Goal: Task Accomplishment & Management: Manage account settings

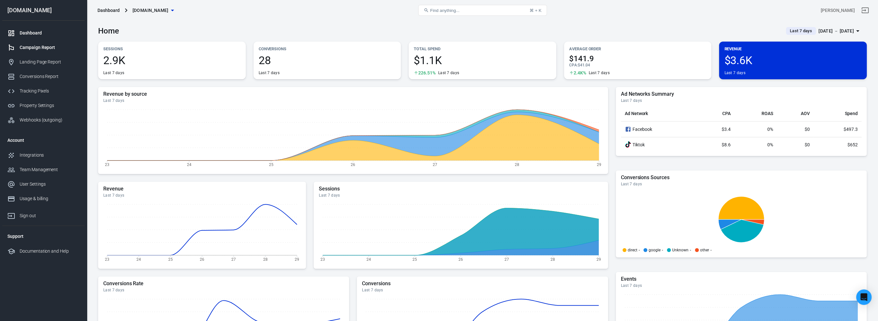
click at [41, 49] on div "Campaign Report" at bounding box center [50, 47] width 60 height 7
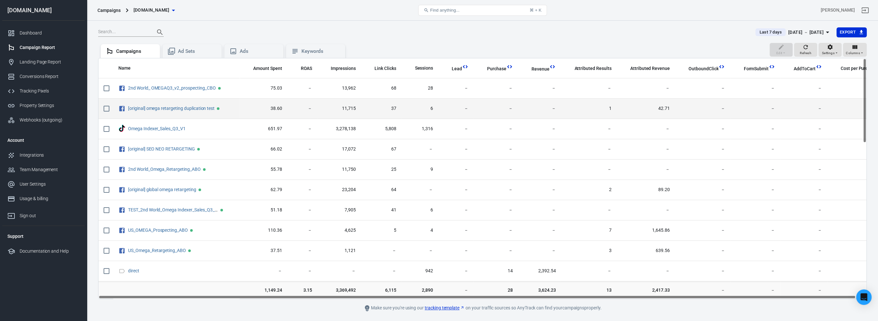
scroll to position [0, 10]
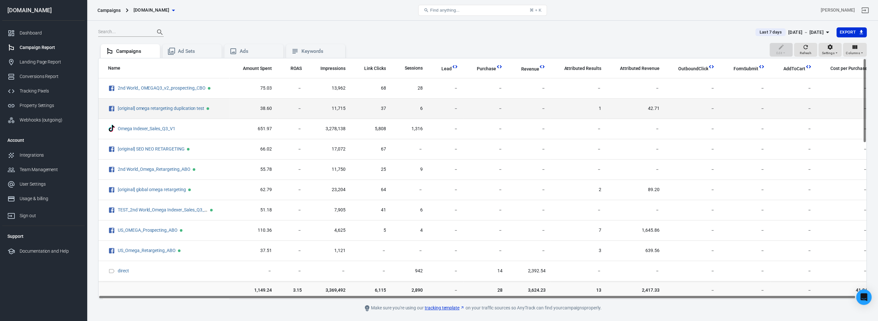
drag, startPoint x: 734, startPoint y: 108, endPoint x: 778, endPoint y: 112, distance: 44.0
drag, startPoint x: 778, startPoint y: 112, endPoint x: 802, endPoint y: 112, distance: 24.5
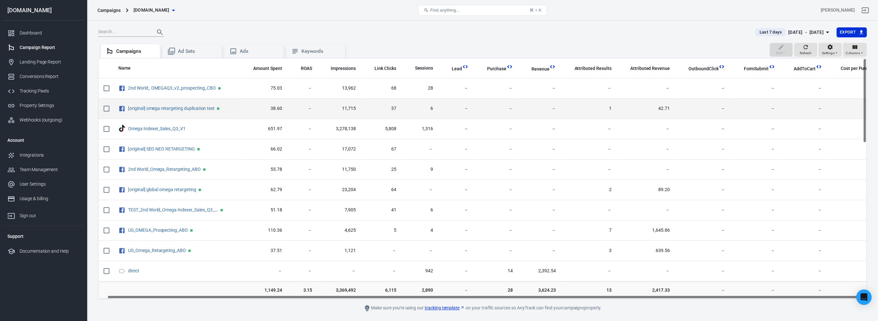
drag, startPoint x: 771, startPoint y: 109, endPoint x: 693, endPoint y: 108, distance: 77.3
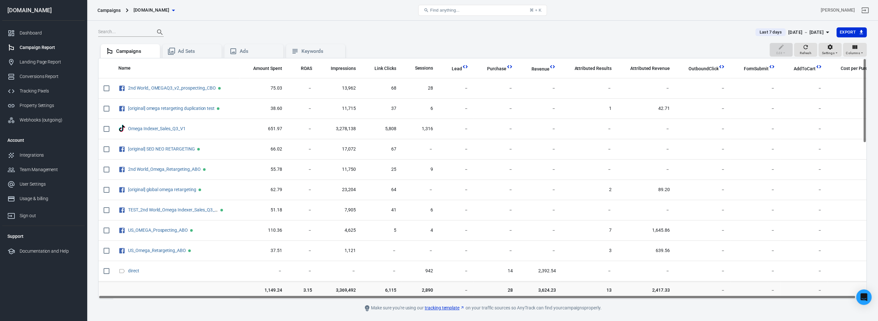
click at [815, 30] on div "[DATE] － [DATE]" at bounding box center [806, 32] width 35 height 8
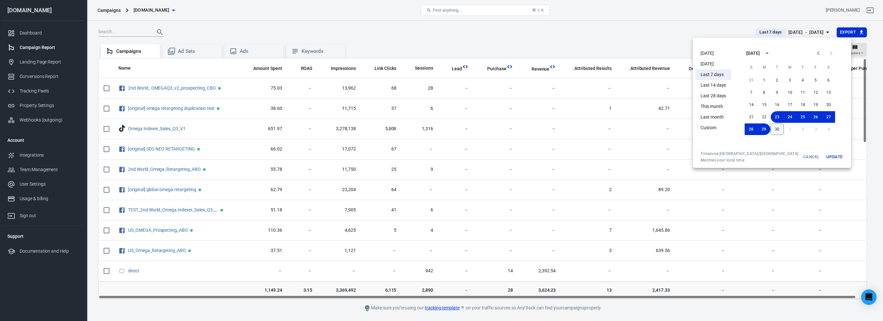
click at [771, 127] on button "30" at bounding box center [778, 129] width 14 height 12
click at [824, 157] on button "Update" at bounding box center [834, 157] width 21 height 12
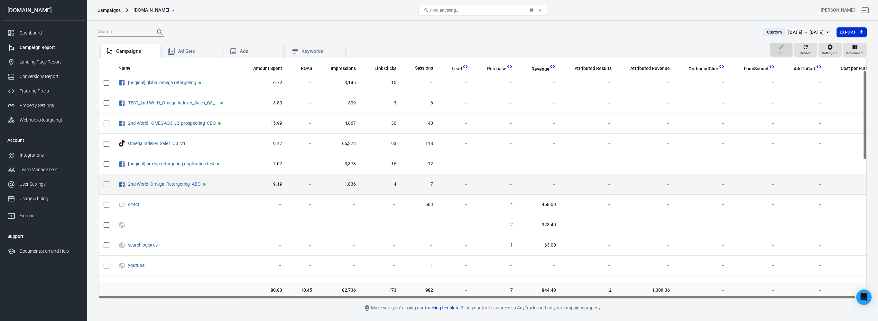
scroll to position [97, 0]
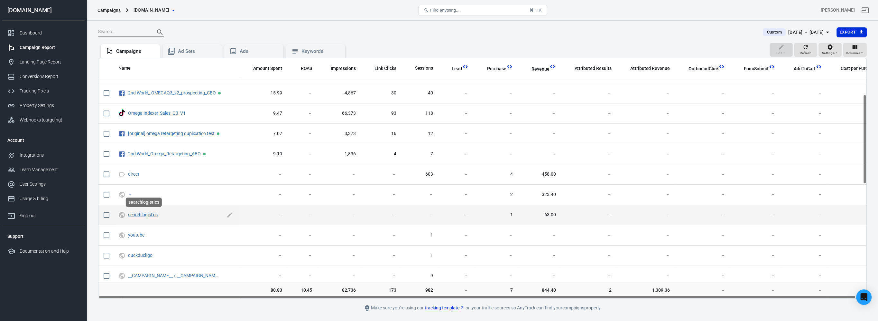
click at [133, 212] on link "searchlogistics" at bounding box center [143, 214] width 30 height 5
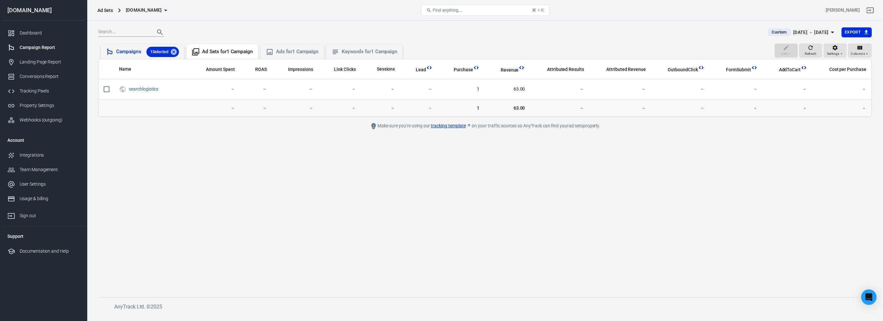
click at [121, 55] on div "Campaigns 1 Selected" at bounding box center [147, 52] width 63 height 10
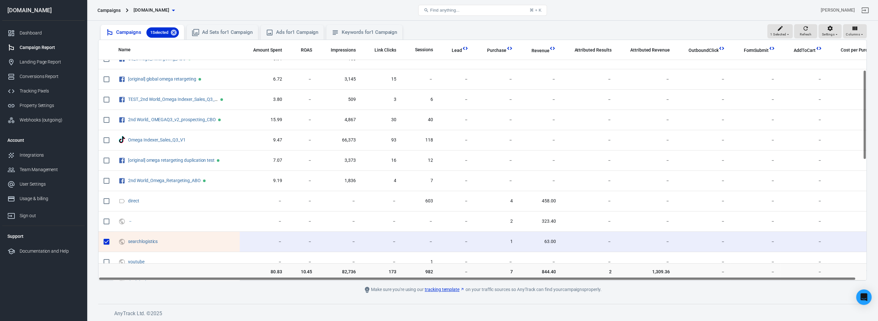
scroll to position [49, 0]
click at [419, 48] on span "Sessions" at bounding box center [424, 50] width 18 height 6
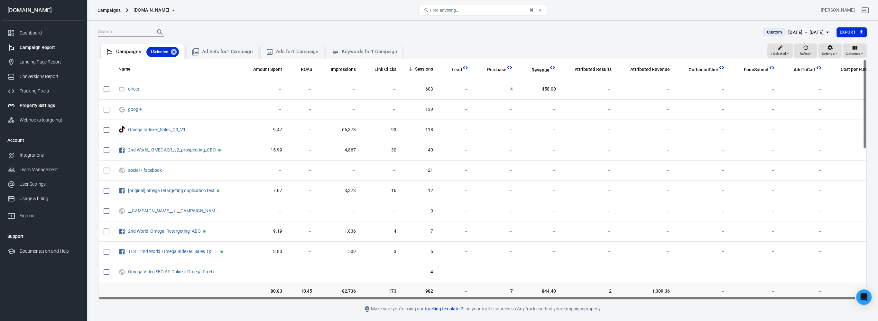
click at [62, 106] on div "Property Settings" at bounding box center [50, 105] width 60 height 7
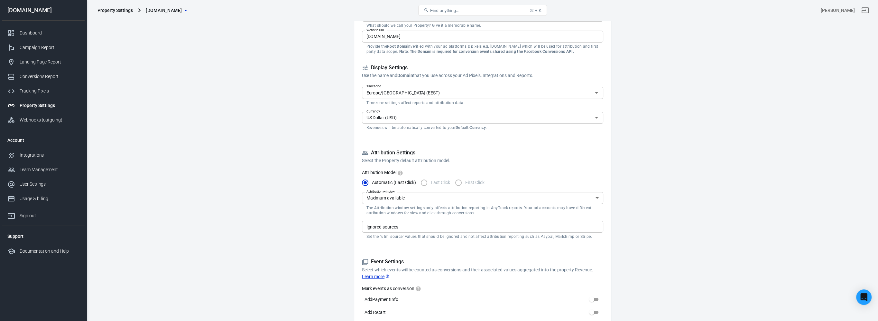
scroll to position [129, 0]
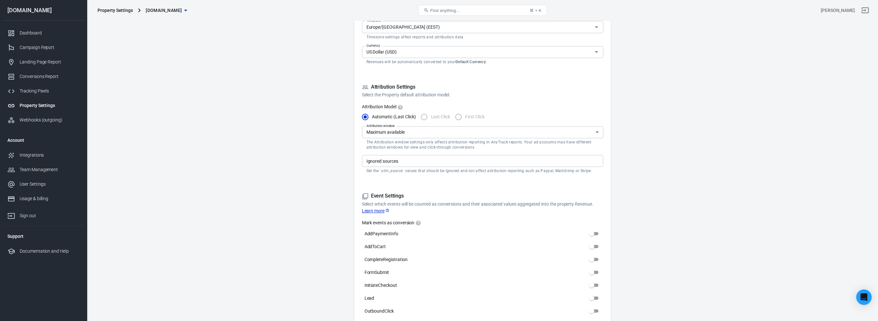
click at [444, 135] on body "Property Settings [DOMAIN_NAME] Find anything... ⌘ + K [PERSON_NAME] [DOMAIN_NA…" at bounding box center [439, 313] width 878 height 843
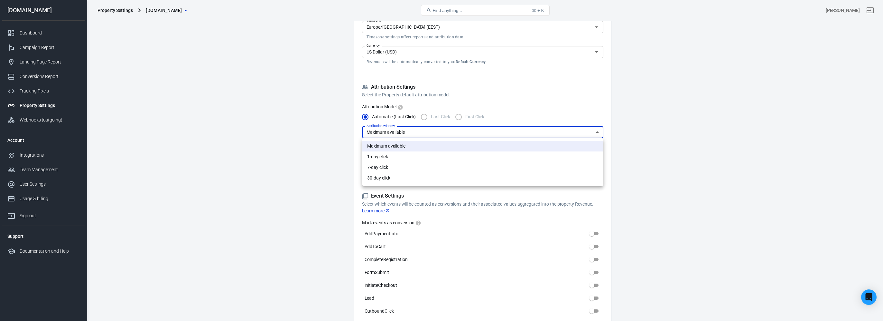
click at [255, 120] on div at bounding box center [441, 160] width 883 height 321
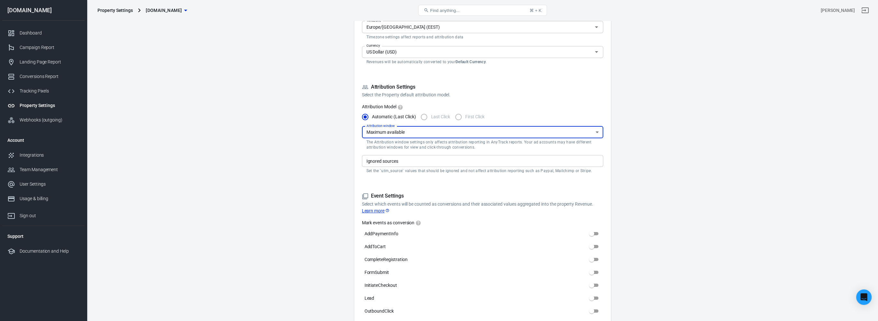
click at [392, 161] on input "Ignored sources" at bounding box center [482, 161] width 237 height 8
click at [272, 144] on main "Auto Scan Tracking Script Settings Property Settings Name [DOMAIN_NAME] Name Wh…" at bounding box center [482, 297] width 769 height 820
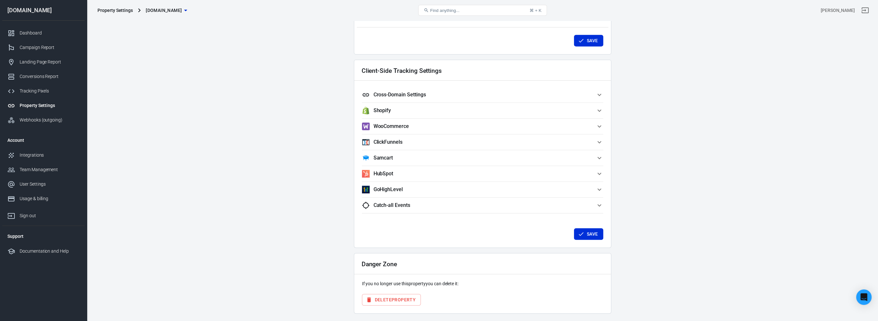
scroll to position [542, 0]
